Goal: Task Accomplishment & Management: Use online tool/utility

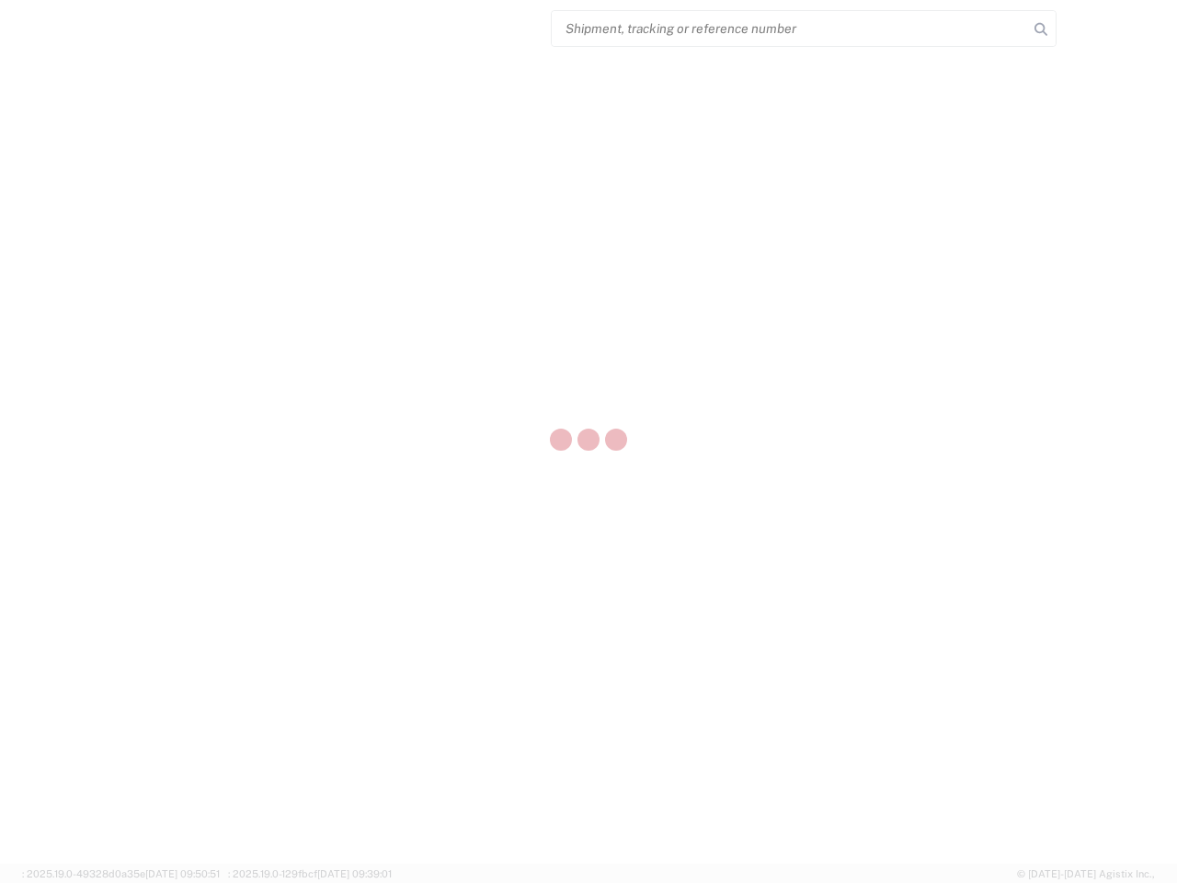
select select "US"
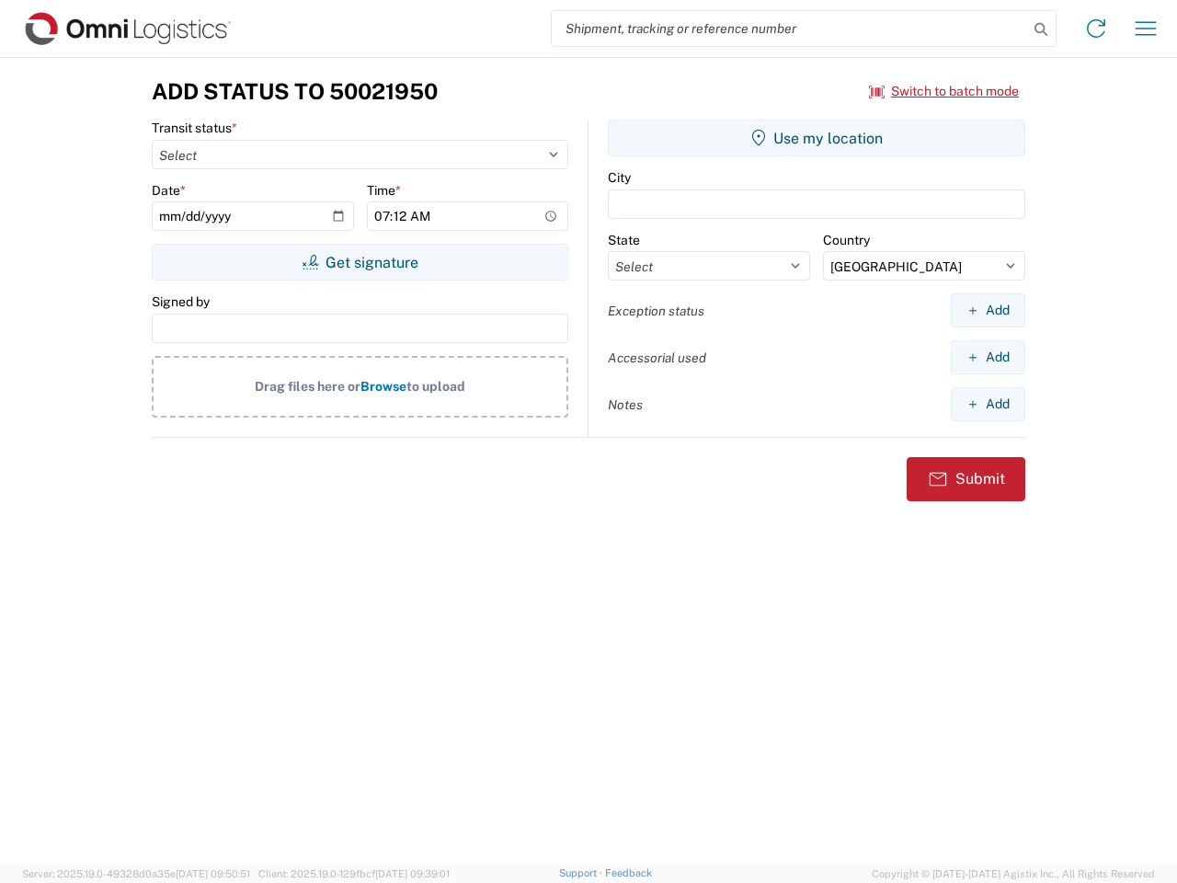
click at [790, 29] on input "search" at bounding box center [790, 28] width 476 height 35
click at [1041, 29] on icon at bounding box center [1041, 30] width 26 height 26
click at [1096, 29] on icon at bounding box center [1095, 28] width 29 height 29
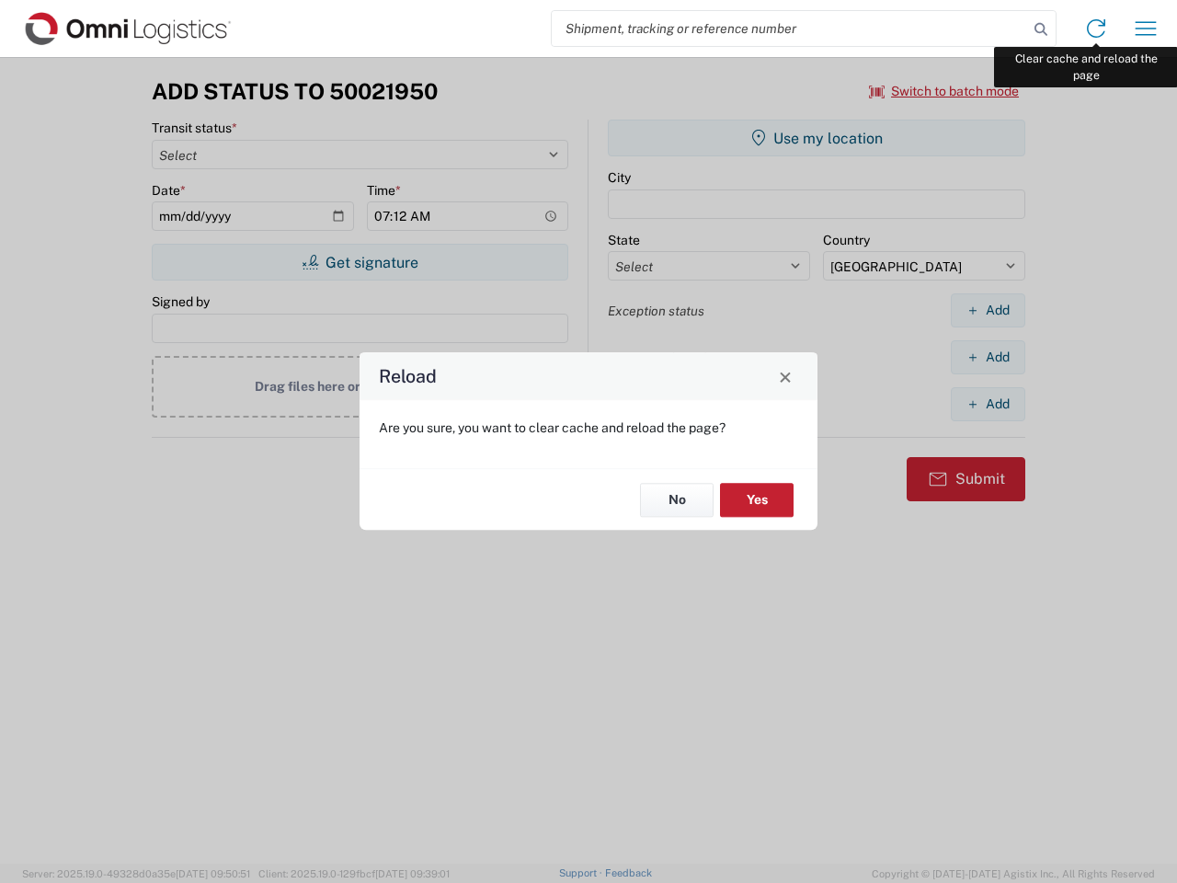
click at [1146, 29] on div "Reload Are you sure, you want to clear cache and reload the page? No Yes" at bounding box center [588, 441] width 1177 height 883
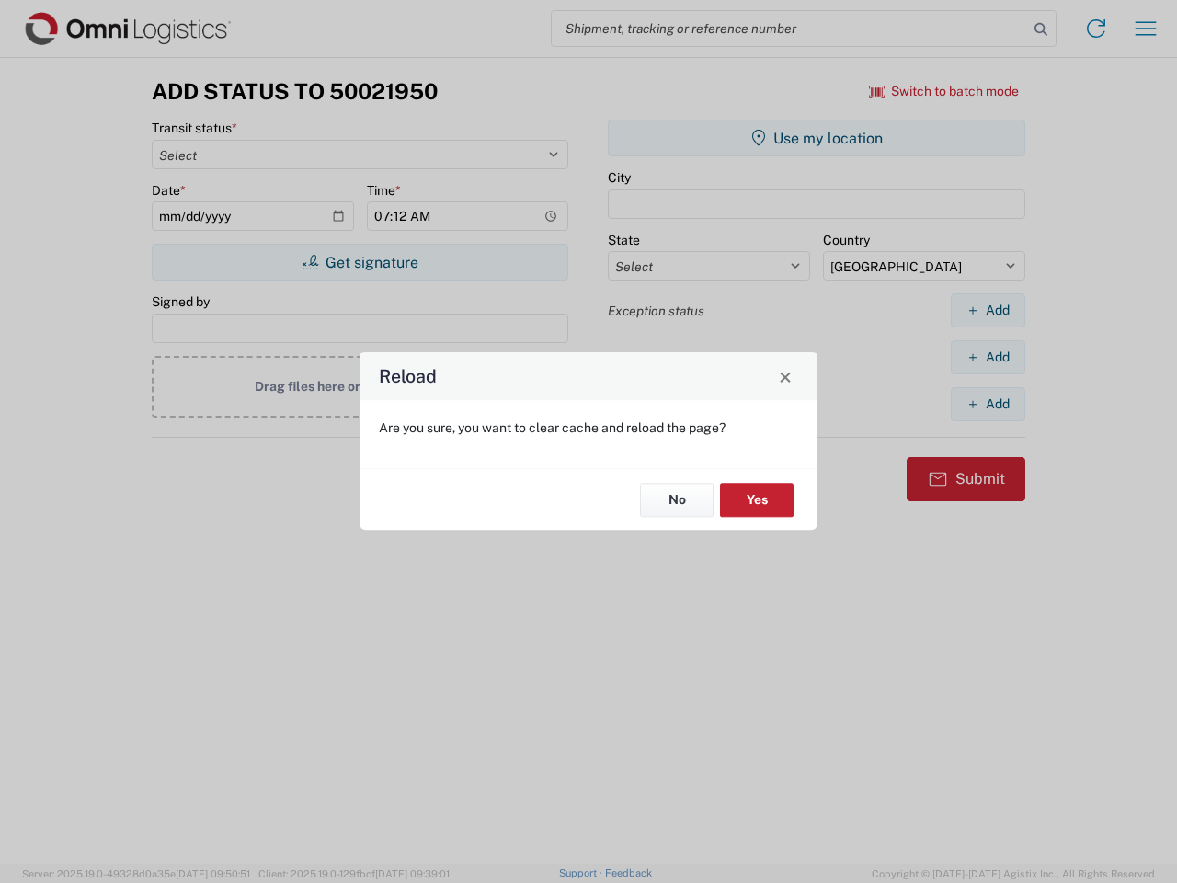
click at [944, 91] on div "Reload Are you sure, you want to clear cache and reload the page? No Yes" at bounding box center [588, 441] width 1177 height 883
click at [360, 262] on div "Reload Are you sure, you want to clear cache and reload the page? No Yes" at bounding box center [588, 441] width 1177 height 883
click at [816, 138] on div "Reload Are you sure, you want to clear cache and reload the page? No Yes" at bounding box center [588, 441] width 1177 height 883
click at [988, 310] on div "Reload Are you sure, you want to clear cache and reload the page? No Yes" at bounding box center [588, 441] width 1177 height 883
click at [988, 357] on div "Reload Are you sure, you want to clear cache and reload the page? No Yes" at bounding box center [588, 441] width 1177 height 883
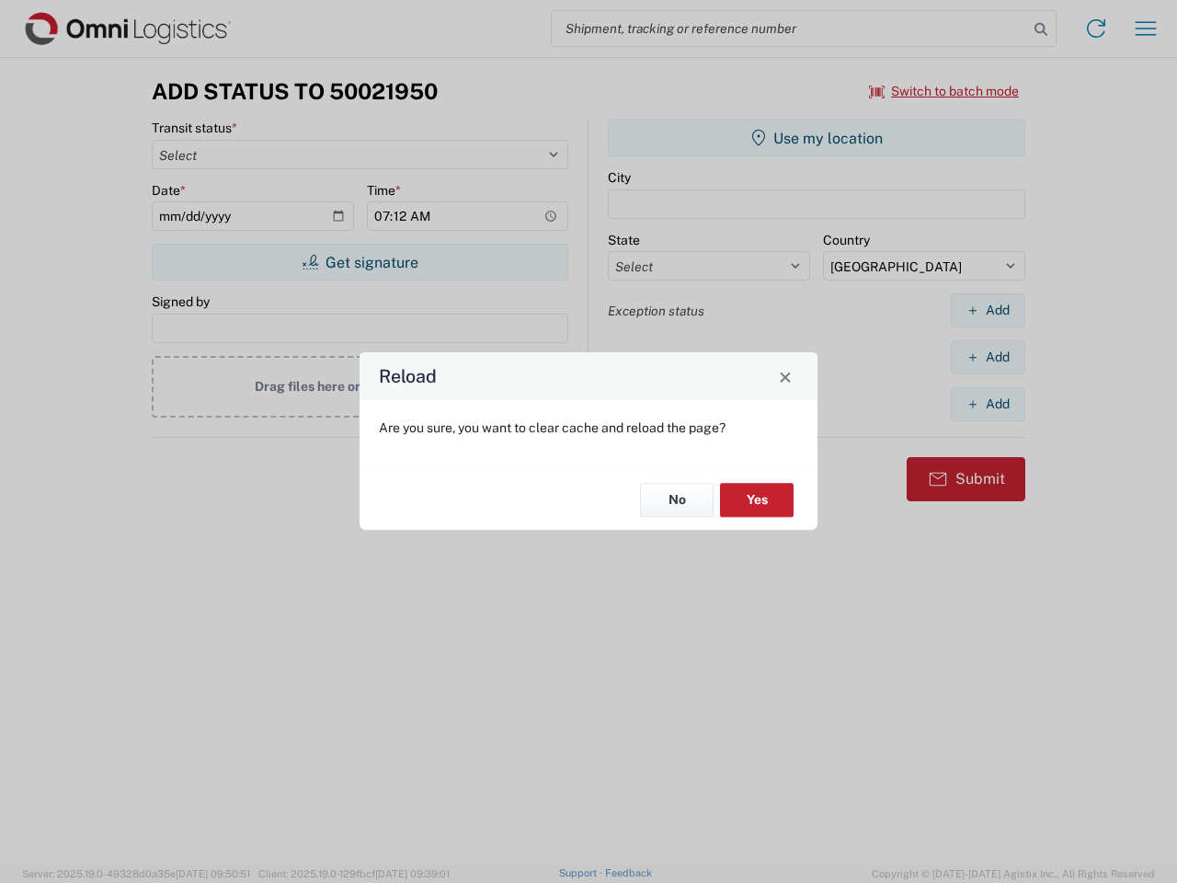
click at [988, 404] on div "Reload Are you sure, you want to clear cache and reload the page? No Yes" at bounding box center [588, 441] width 1177 height 883
